Goal: Check status: Check status

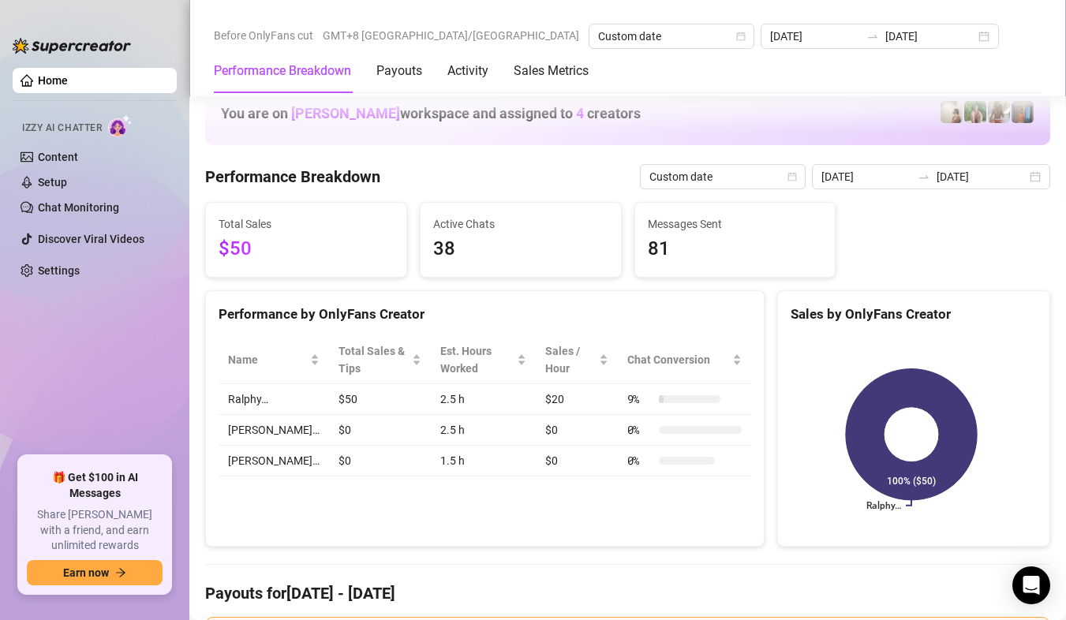
scroll to position [1894, 0]
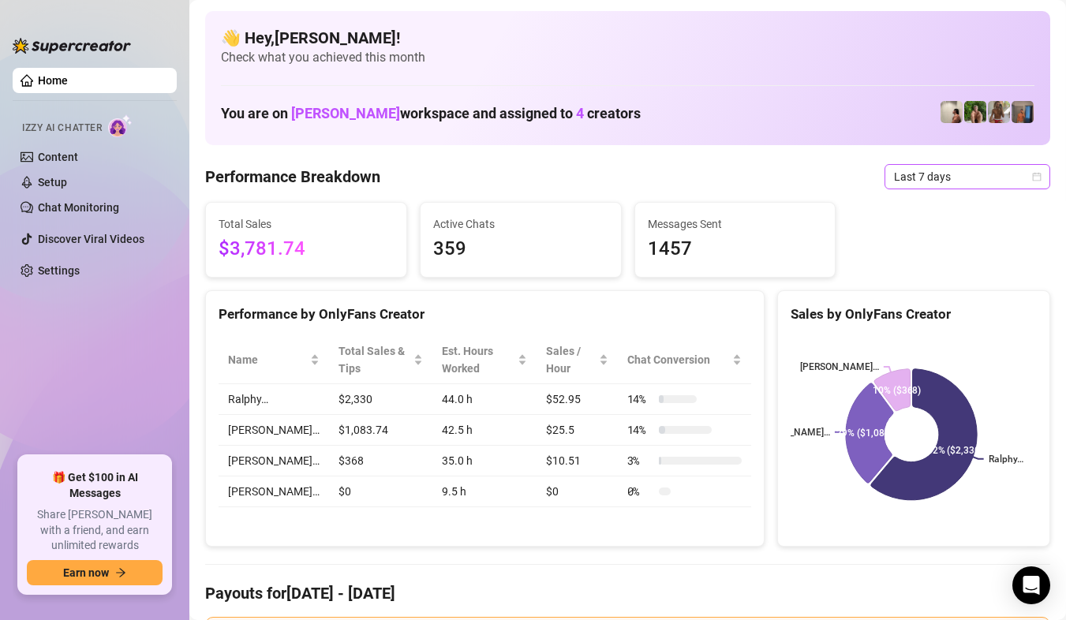
click at [1013, 178] on span "Last 7 days" at bounding box center [967, 177] width 147 height 24
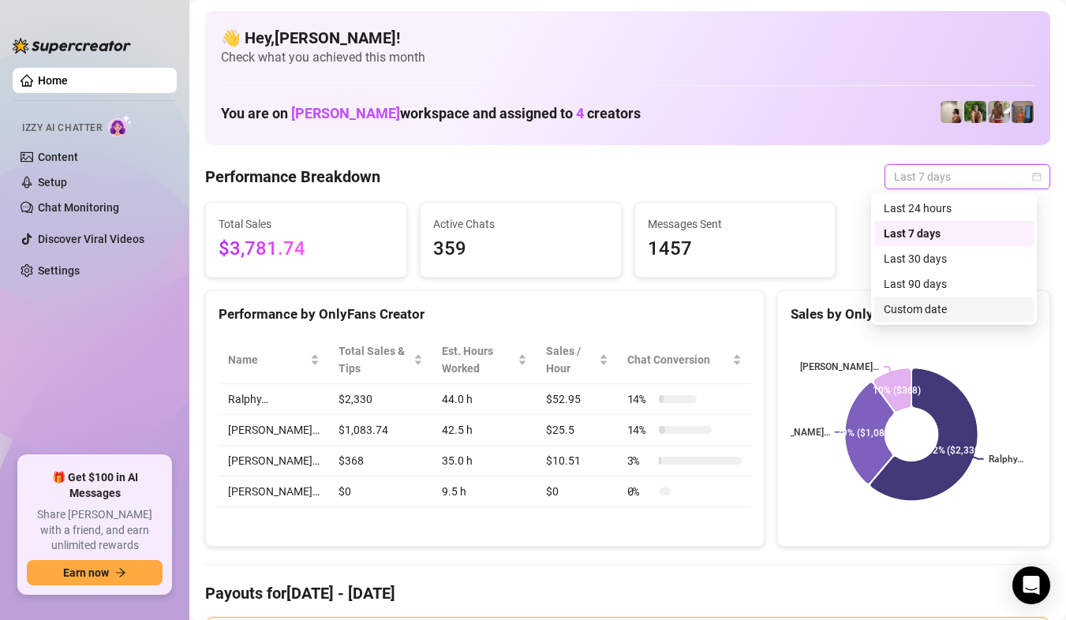
click at [918, 303] on div "Custom date" at bounding box center [954, 309] width 140 height 17
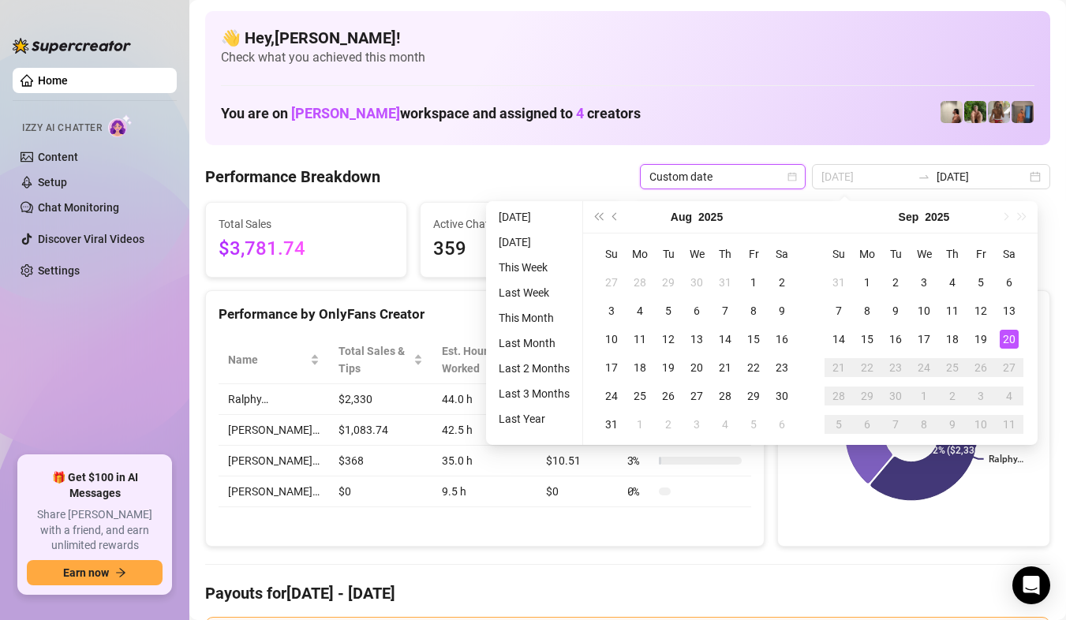
type input "[DATE]"
click at [1002, 338] on div "20" at bounding box center [1009, 339] width 19 height 19
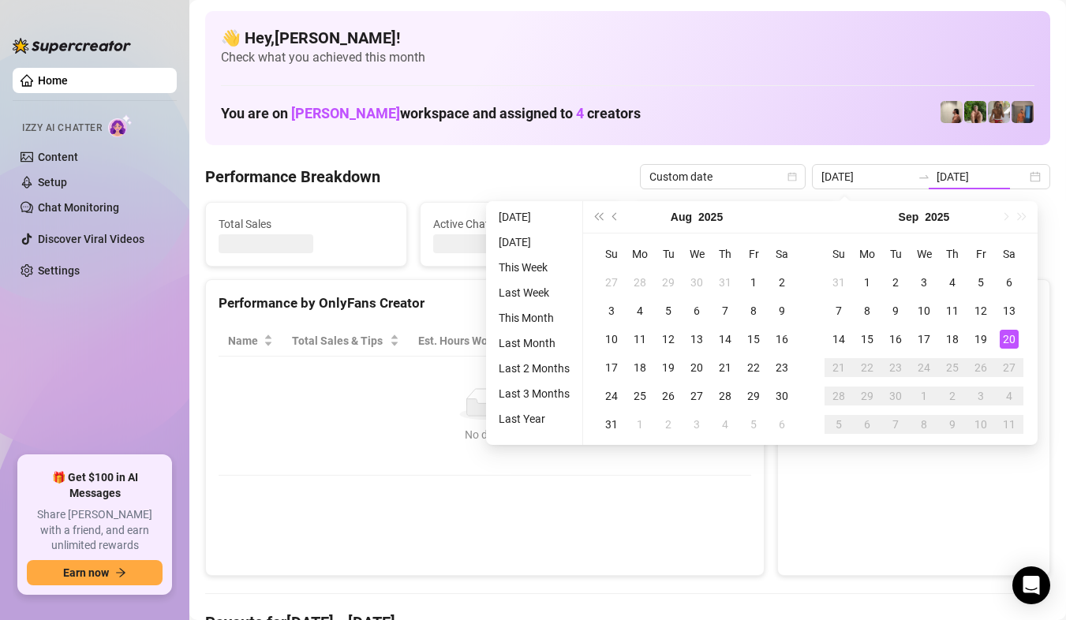
type input "[DATE]"
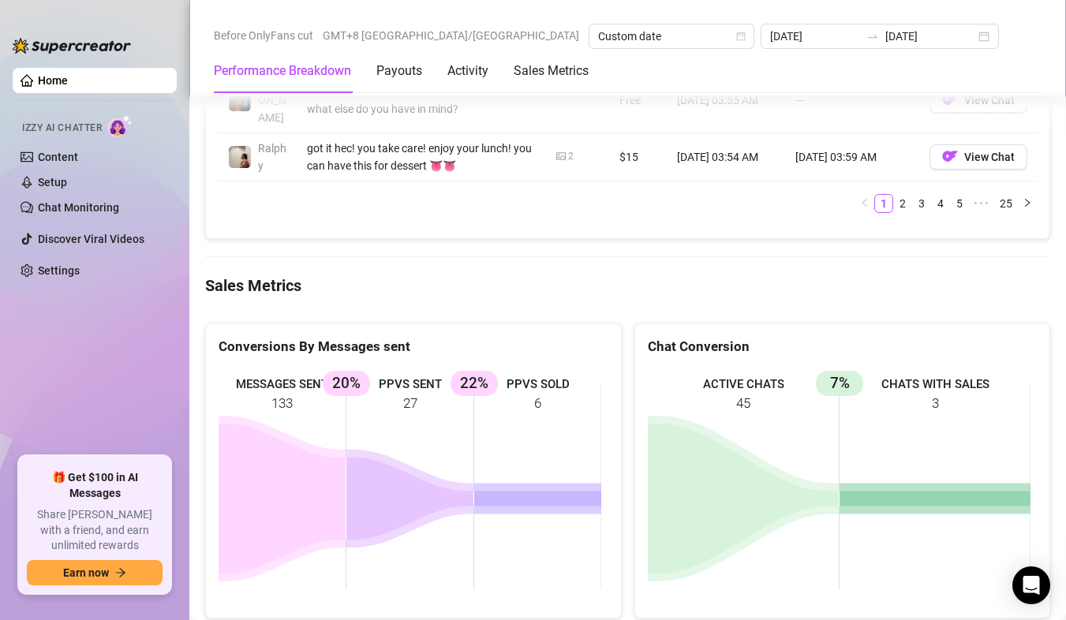
scroll to position [2052, 0]
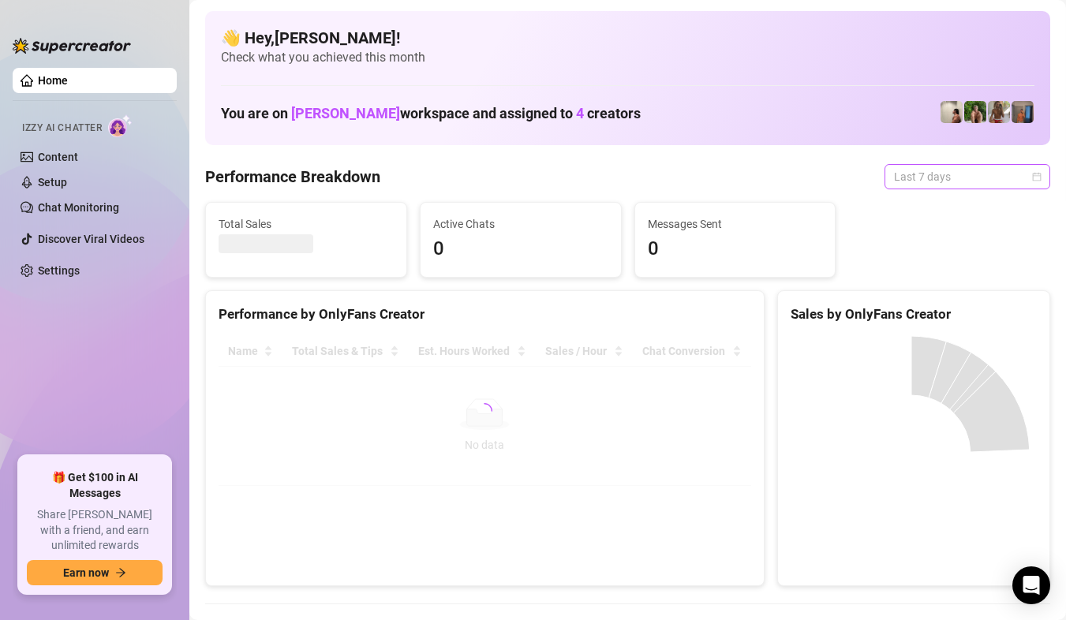
click at [1011, 167] on span "Last 7 days" at bounding box center [967, 177] width 147 height 24
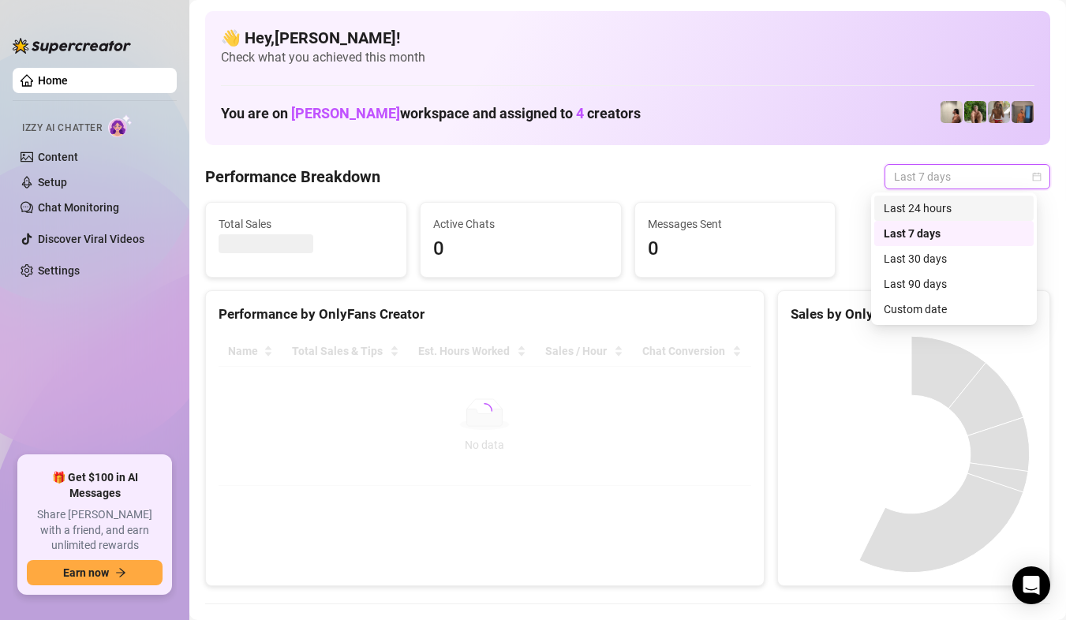
click at [948, 314] on div "Custom date" at bounding box center [954, 309] width 140 height 17
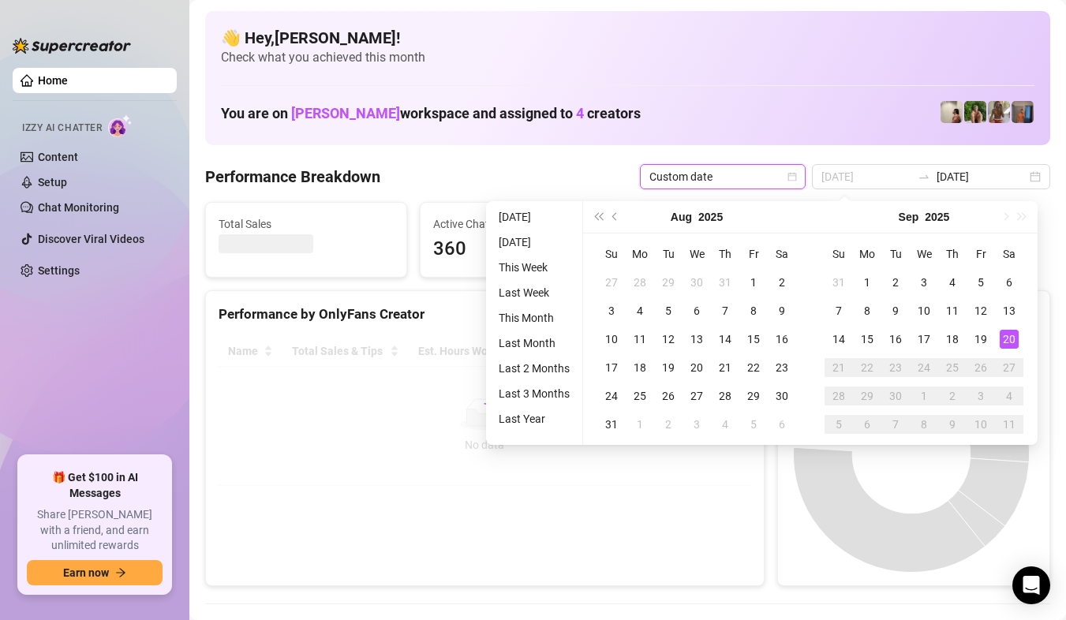
click at [1012, 337] on div "20" at bounding box center [1009, 339] width 19 height 19
type input "[DATE]"
click at [1012, 337] on div "20" at bounding box center [1009, 339] width 19 height 19
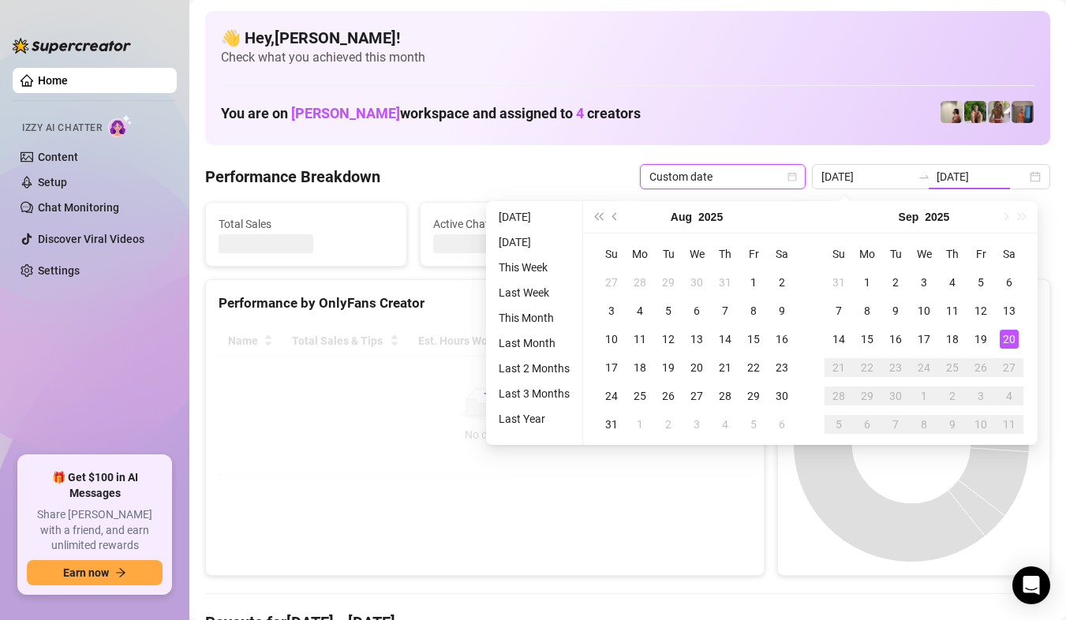
type input "[DATE]"
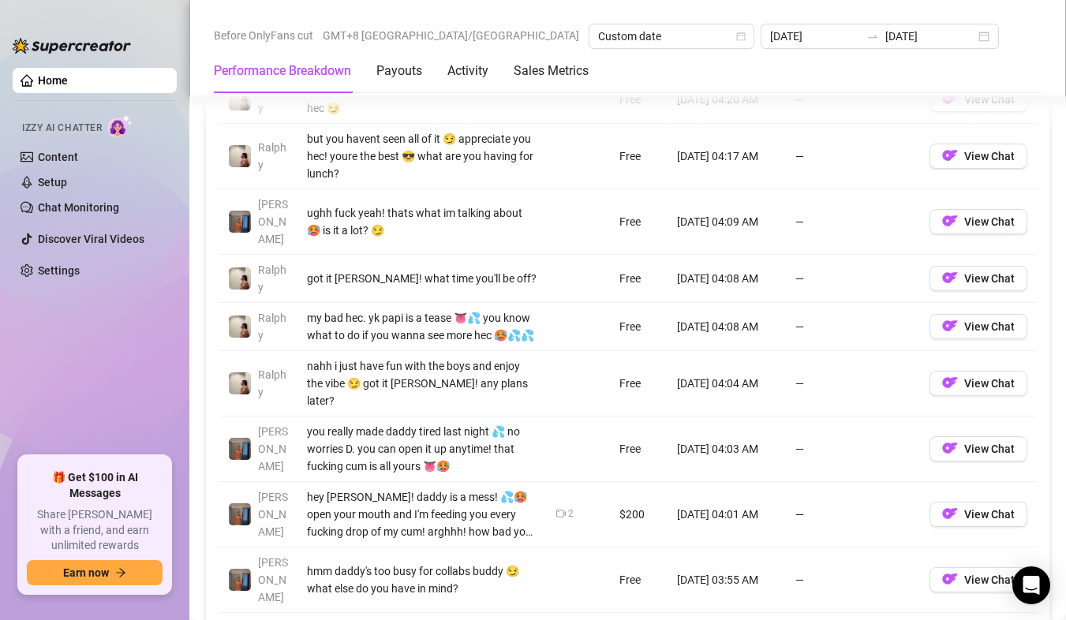
scroll to position [2052, 0]
